Goal: Task Accomplishment & Management: Use online tool/utility

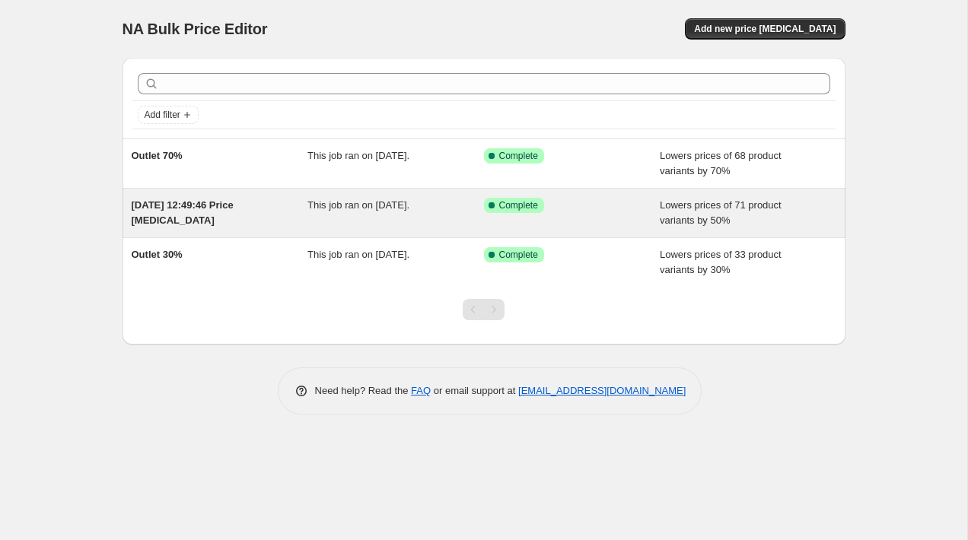
click at [457, 218] on div "This job ran on [DATE]." at bounding box center [395, 213] width 177 height 30
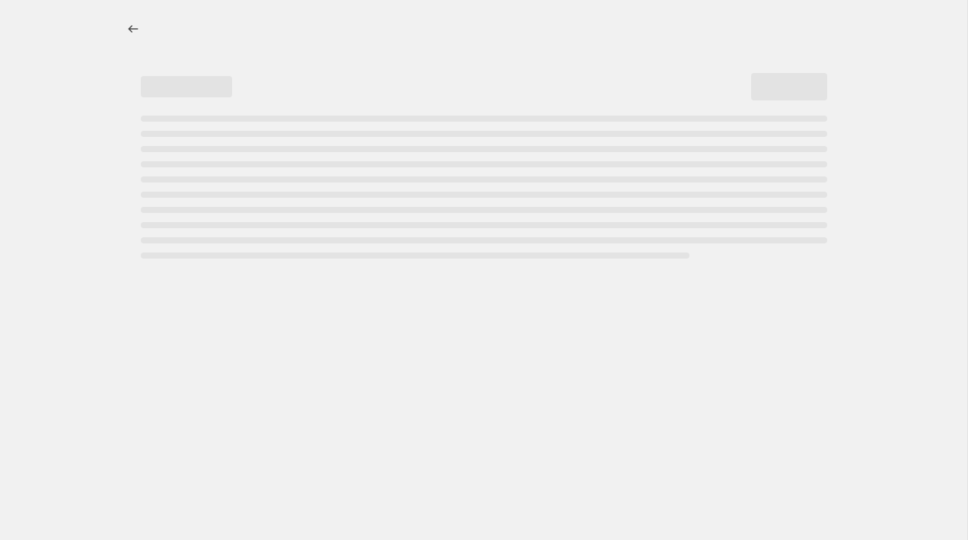
select select "percentage"
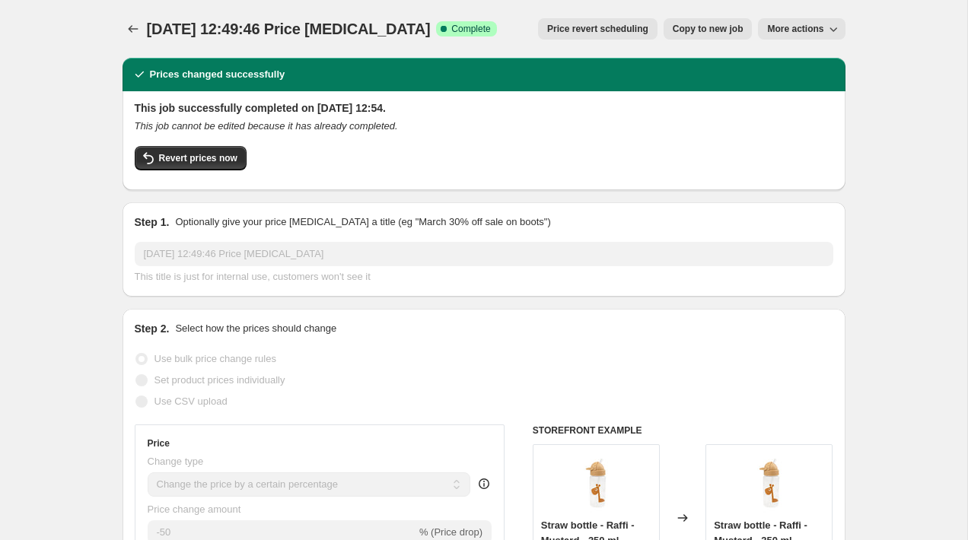
click at [805, 29] on span "More actions" at bounding box center [795, 29] width 56 height 12
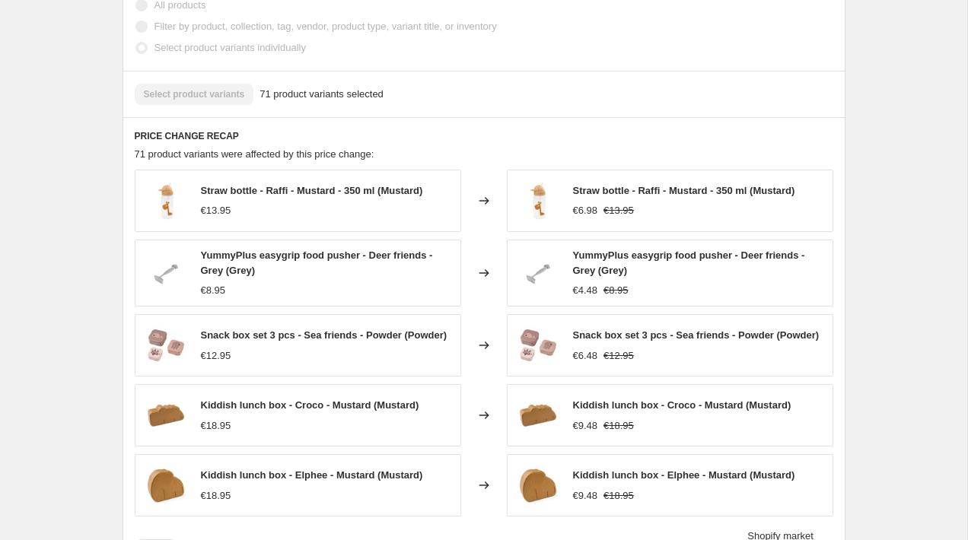
scroll to position [1099, 0]
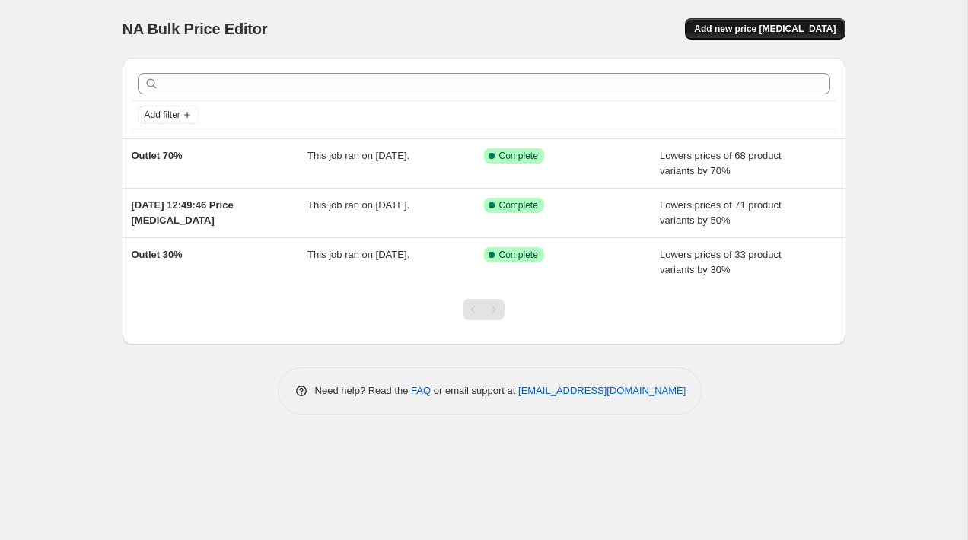
click at [787, 36] on button "Add new price [MEDICAL_DATA]" at bounding box center [765, 28] width 160 height 21
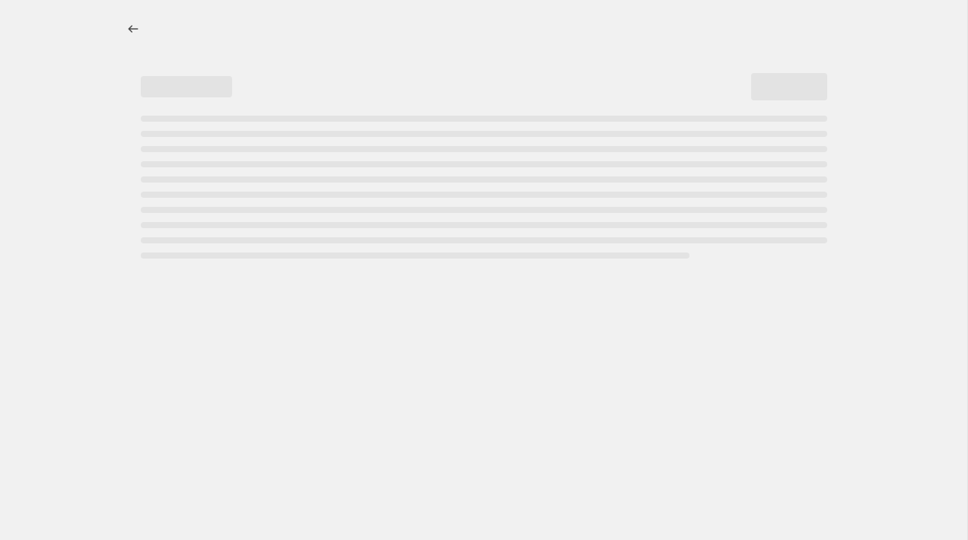
select select "percentage"
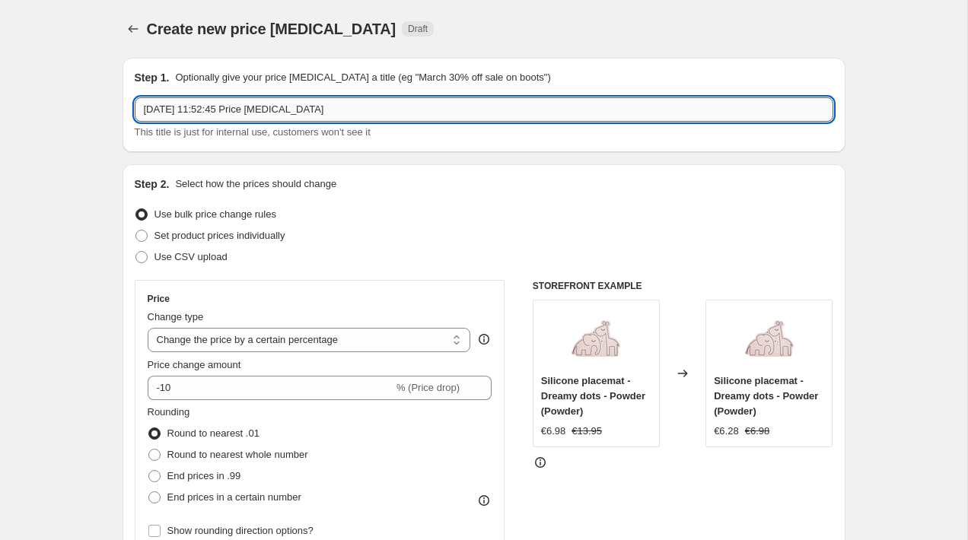
scroll to position [1, 0]
drag, startPoint x: 369, startPoint y: 103, endPoint x: 43, endPoint y: 105, distance: 326.4
